Goal: Task Accomplishment & Management: Manage account settings

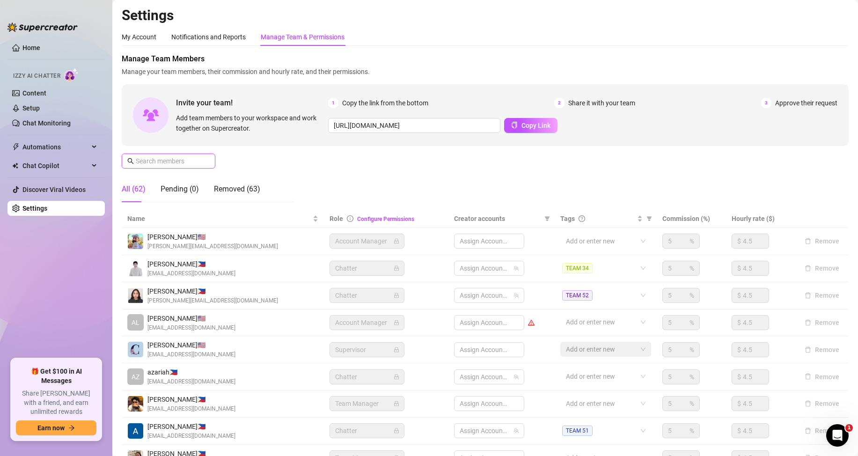
click at [182, 161] on input "text" at bounding box center [169, 161] width 66 height 10
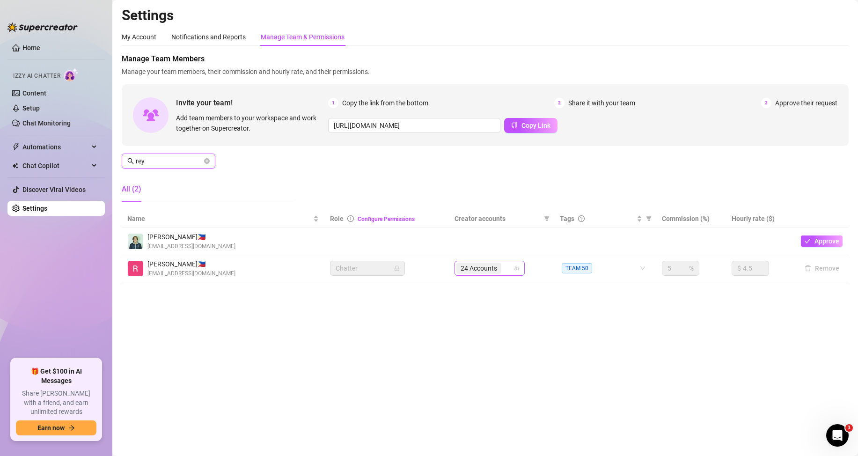
click at [482, 271] on span "24 Accounts" at bounding box center [478, 268] width 36 height 10
type input "rey"
type input "t"
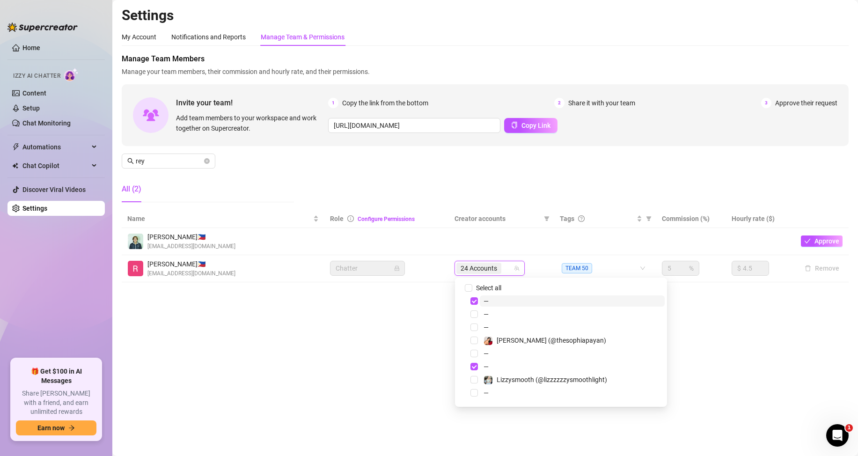
type input "a"
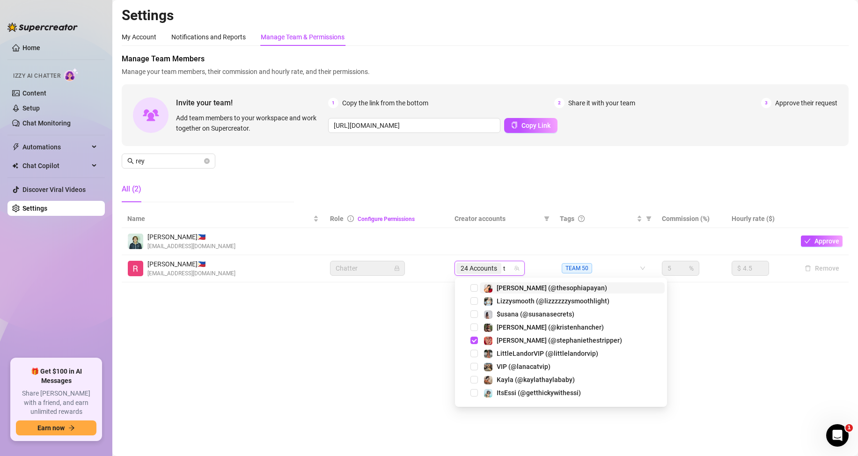
type input "t"
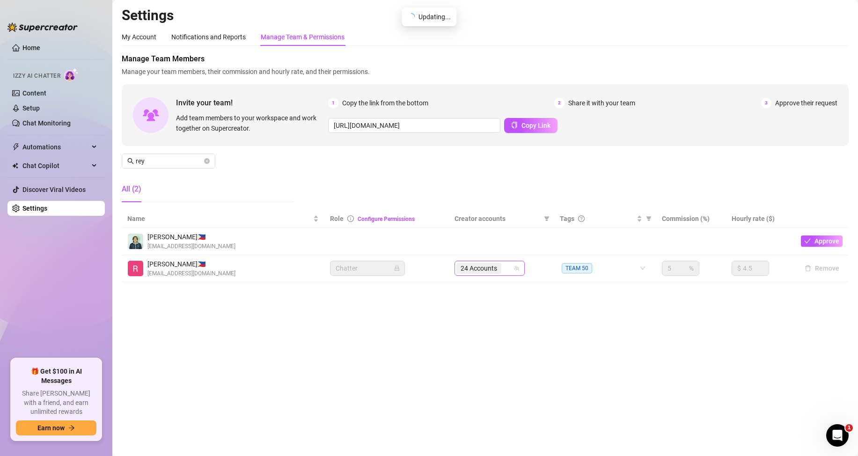
click at [505, 269] on input "search" at bounding box center [504, 267] width 2 height 11
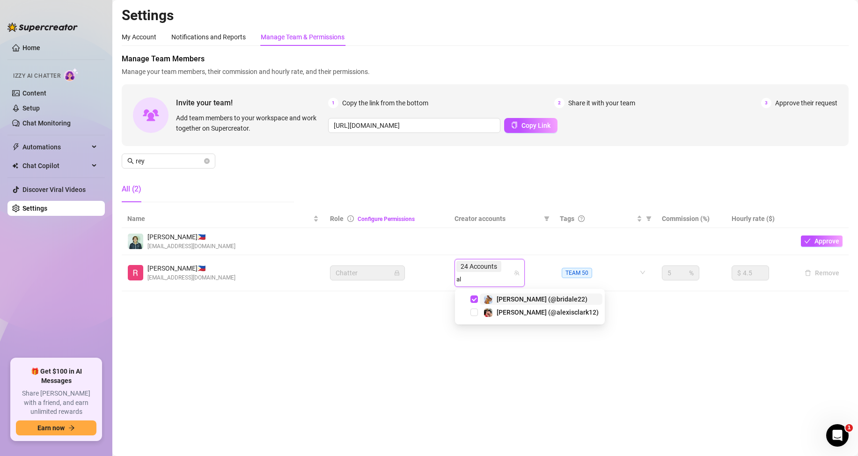
type input "al"
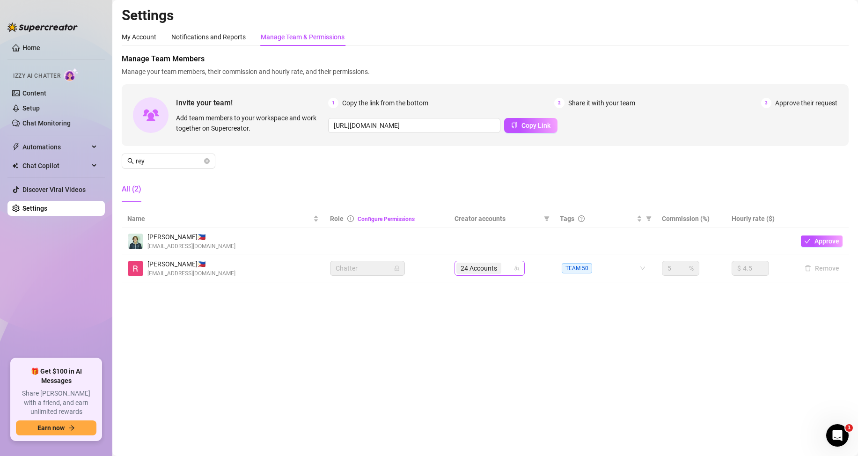
click at [506, 266] on div "24 Accounts" at bounding box center [484, 268] width 57 height 13
type input "rebi"
